Goal: Task Accomplishment & Management: Manage account settings

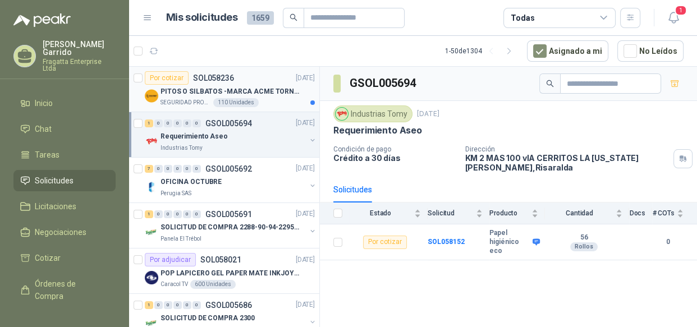
click at [274, 102] on div "SEGURIDAD PROVISER LTDA 110 Unidades" at bounding box center [238, 102] width 154 height 9
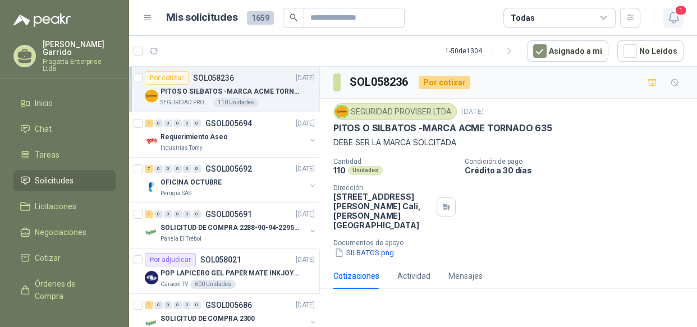
click at [676, 17] on icon "button" at bounding box center [674, 18] width 14 height 14
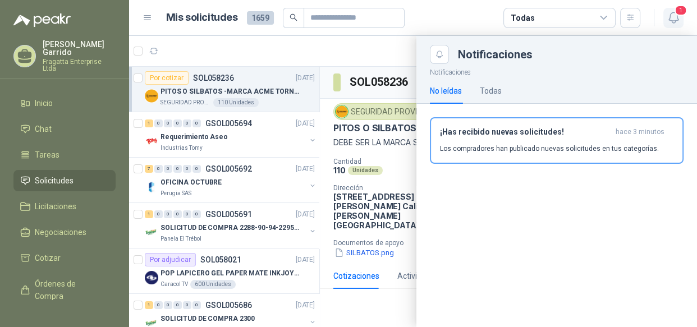
click at [676, 17] on icon "button" at bounding box center [674, 18] width 14 height 14
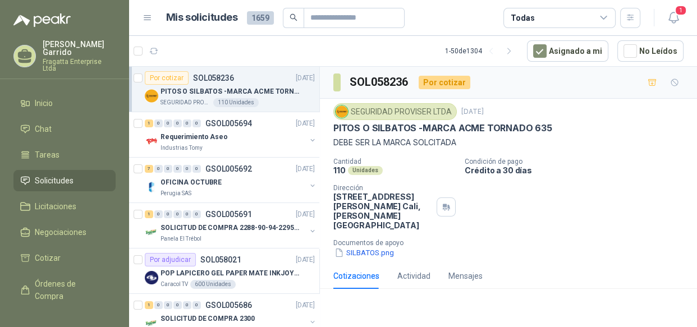
click at [609, 17] on div "Todas" at bounding box center [559, 18] width 112 height 20
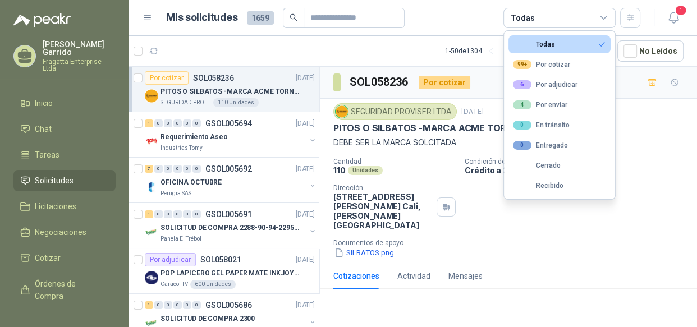
click at [608, 16] on div "Todas" at bounding box center [559, 18] width 112 height 20
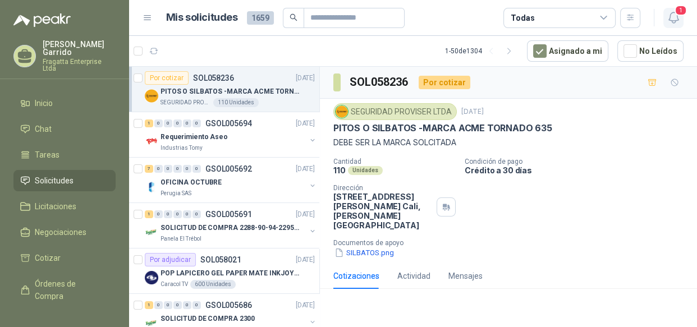
click at [678, 21] on icon "button" at bounding box center [674, 18] width 14 height 14
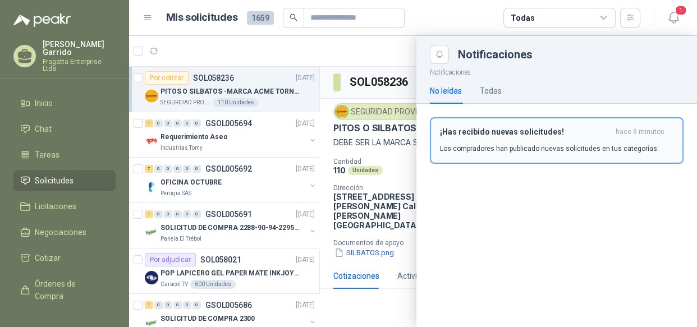
click at [538, 134] on h3 "¡Has recibido nuevas solicitudes!" at bounding box center [525, 132] width 171 height 10
